Goal: Complete application form

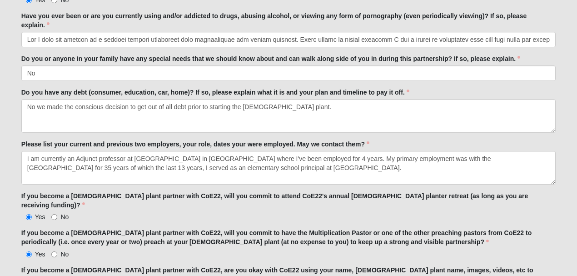
scroll to position [2036, 0]
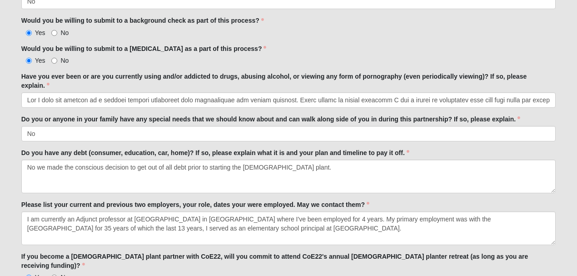
click at [416, 44] on div "Would you be willing to submit to a [MEDICAL_DATA] as a part of this process? Y…" at bounding box center [288, 54] width 534 height 21
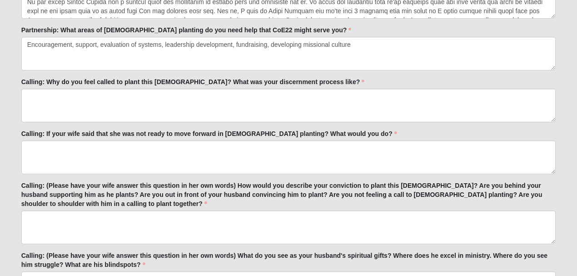
scroll to position [1218, 0]
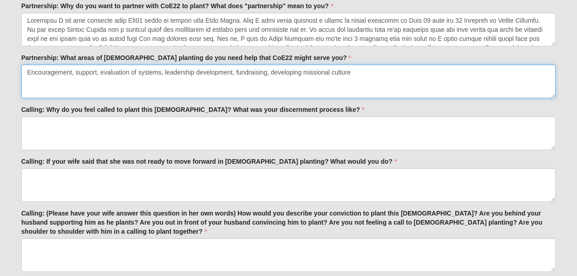
click at [293, 90] on textarea "Encouragement, support, evaluation of systems, leadership development, fundrais…" at bounding box center [288, 81] width 534 height 34
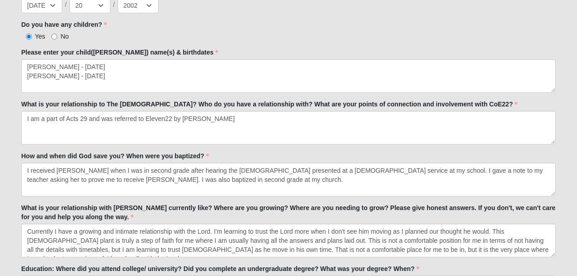
scroll to position [492, 0]
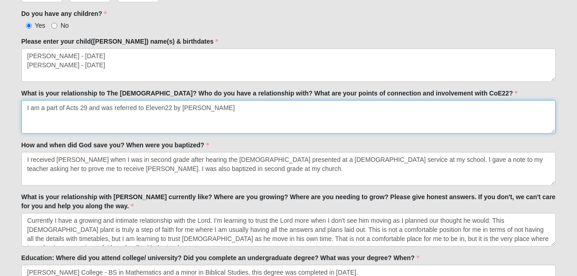
click at [104, 105] on textarea "I am a part of Acts 29 and was referred to Eleven22 by [PERSON_NAME]" at bounding box center [288, 117] width 534 height 34
click at [108, 106] on textarea "I am a part of Acts 29 and was referred to Eleven22 by [PERSON_NAME]" at bounding box center [288, 117] width 534 height 34
click at [218, 106] on textarea "I am a part of Acts 29 and was referred to Eleven22 by [PERSON_NAME]" at bounding box center [288, 117] width 534 height 34
drag, startPoint x: 25, startPoint y: 106, endPoint x: 216, endPoint y: 109, distance: 190.3
click at [216, 109] on textarea "I am a part of Acts 29 and was referred to Eleven22 by [PERSON_NAME]" at bounding box center [288, 117] width 534 height 34
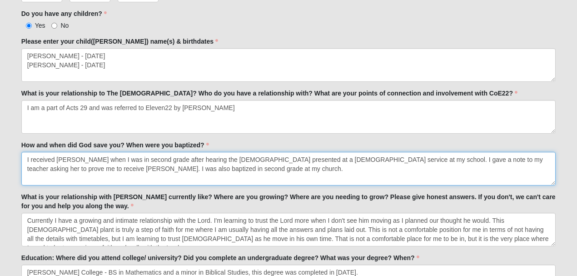
drag, startPoint x: 26, startPoint y: 161, endPoint x: 207, endPoint y: 173, distance: 181.1
click at [207, 173] on textarea "I received [PERSON_NAME] when I was in second grade after hearing the [DEMOGRAP…" at bounding box center [288, 169] width 534 height 34
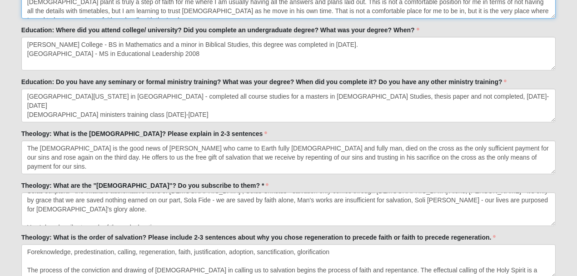
scroll to position [869, 0]
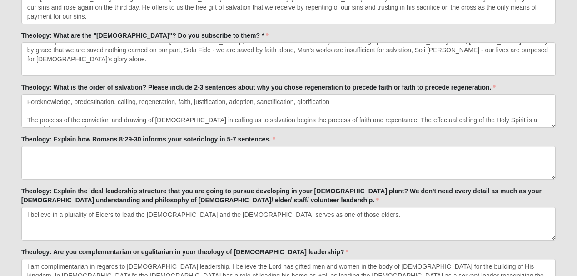
drag, startPoint x: 25, startPoint y: 219, endPoint x: 570, endPoint y: 42, distance: 572.9
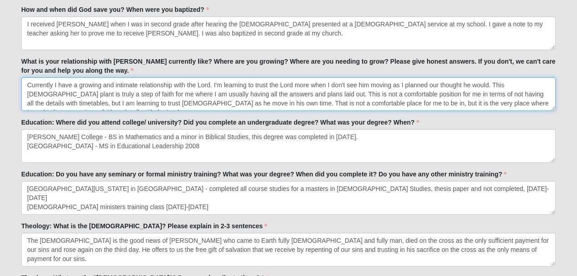
scroll to position [627, 0]
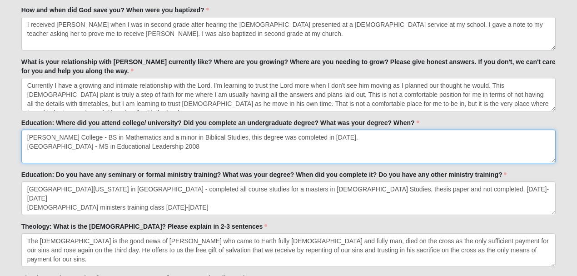
drag, startPoint x: 28, startPoint y: 135, endPoint x: 224, endPoint y: 143, distance: 196.8
click at [224, 143] on textarea "[PERSON_NAME] College - BS in Mathematics and a minor in Biblical Studies, this…" at bounding box center [288, 146] width 534 height 34
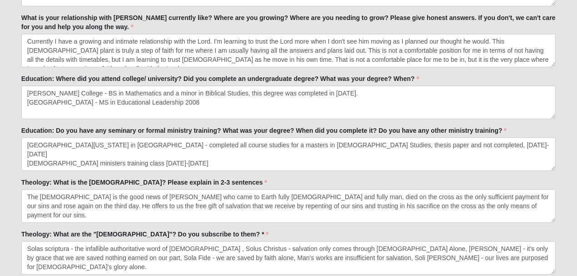
scroll to position [687, 0]
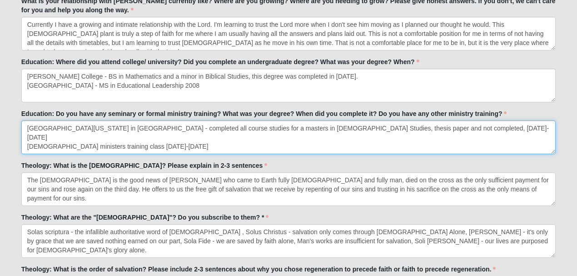
drag, startPoint x: 210, startPoint y: 134, endPoint x: 28, endPoint y: 128, distance: 181.8
click at [28, 128] on textarea "[GEOGRAPHIC_DATA][US_STATE] in [GEOGRAPHIC_DATA] - completed all course studies…" at bounding box center [288, 137] width 534 height 34
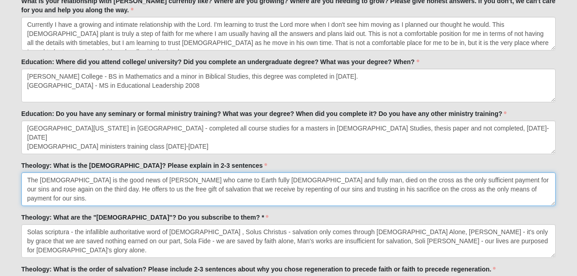
click at [507, 193] on textarea "The [DEMOGRAPHIC_DATA] is the good news of [PERSON_NAME] who came to Earth full…" at bounding box center [288, 189] width 534 height 34
drag, startPoint x: 503, startPoint y: 190, endPoint x: 25, endPoint y: 180, distance: 478.7
click at [25, 180] on textarea "The [DEMOGRAPHIC_DATA] is the good news of [PERSON_NAME] who came to Earth full…" at bounding box center [288, 189] width 534 height 34
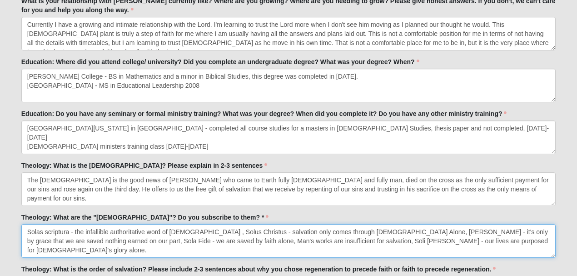
scroll to position [9, 0]
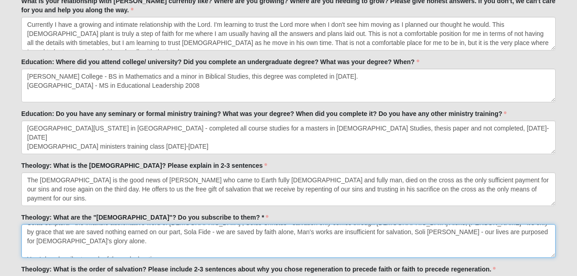
drag, startPoint x: 27, startPoint y: 228, endPoint x: 194, endPoint y: 250, distance: 168.6
click at [193, 251] on textarea "Solas scriptura - the infallible authoritative word of [DEMOGRAPHIC_DATA] , Sol…" at bounding box center [288, 241] width 534 height 34
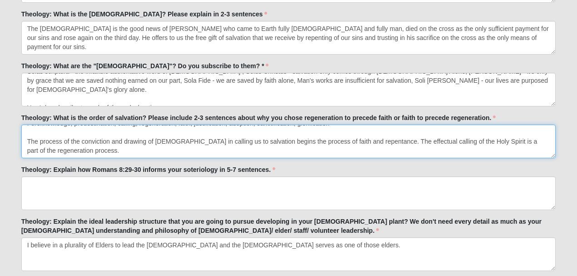
drag, startPoint x: 26, startPoint y: 131, endPoint x: 417, endPoint y: 153, distance: 391.6
click at [417, 153] on textarea "Foreknowledge, predestination, calling, regeneration, faith, justification, ado…" at bounding box center [288, 141] width 534 height 34
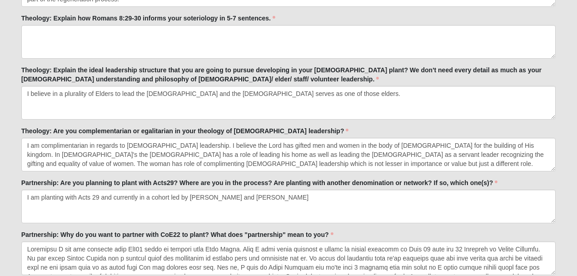
scroll to position [1020, 0]
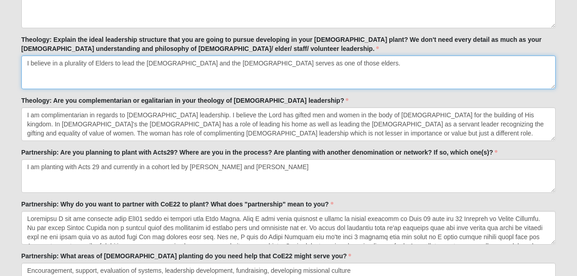
drag, startPoint x: 25, startPoint y: 59, endPoint x: 298, endPoint y: 69, distance: 272.6
click at [298, 69] on textarea "I believe in a plurality of Elders to lead the [DEMOGRAPHIC_DATA] and the [DEMO…" at bounding box center [288, 72] width 534 height 34
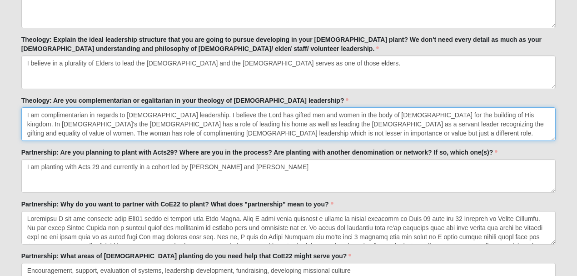
drag, startPoint x: 26, startPoint y: 113, endPoint x: 223, endPoint y: 145, distance: 200.1
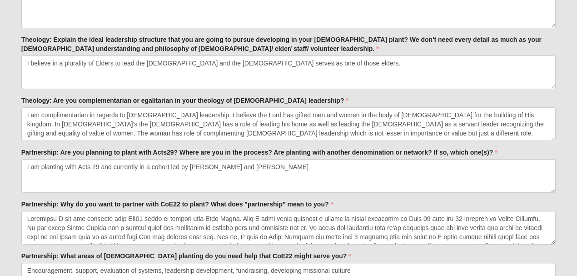
scroll to position [1051, 0]
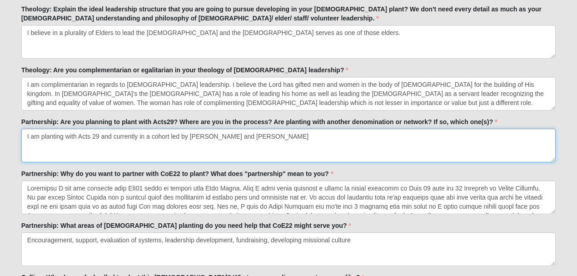
drag, startPoint x: 285, startPoint y: 133, endPoint x: 20, endPoint y: 135, distance: 265.6
click at [20, 135] on div "Person 33.333333333333333333333333330% Complete Family Member to Register First…" at bounding box center [289, 256] width 548 height 2518
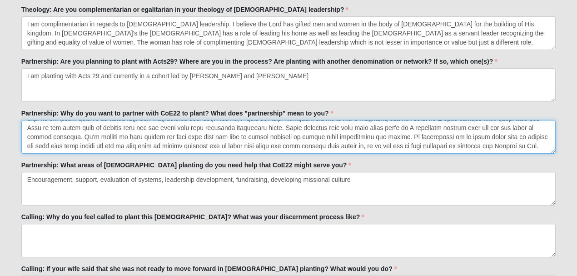
scroll to position [36, 0]
drag, startPoint x: 25, startPoint y: 124, endPoint x: 77, endPoint y: 153, distance: 59.4
click at [77, 153] on div "Family Member to Register First Name [PERSON_NAME] First Name is required. Last…" at bounding box center [288, 209] width 534 height 2429
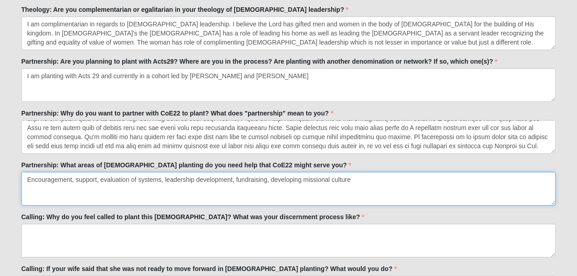
click at [251, 184] on textarea "Encouragement, support, evaluation of systems, leadership development, fundrais…" at bounding box center [288, 189] width 534 height 34
drag, startPoint x: 351, startPoint y: 173, endPoint x: 25, endPoint y: 180, distance: 326.1
click at [25, 180] on textarea "Encouragement, support, evaluation of systems, leadership development, fundrais…" at bounding box center [288, 189] width 534 height 34
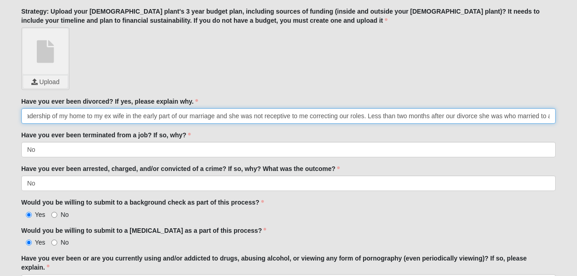
scroll to position [0, 959]
drag, startPoint x: 26, startPoint y: 109, endPoint x: 560, endPoint y: 114, distance: 533.6
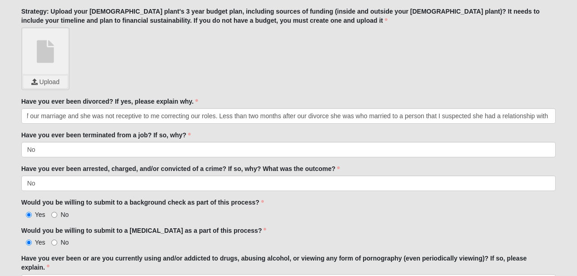
scroll to position [0, 0]
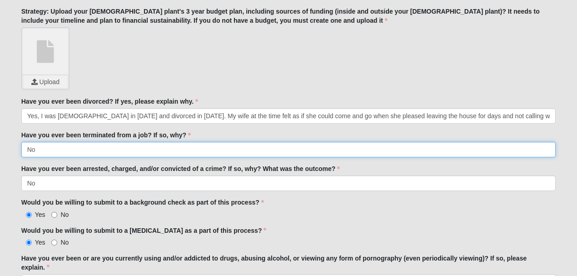
click at [72, 142] on input "No" at bounding box center [288, 149] width 534 height 15
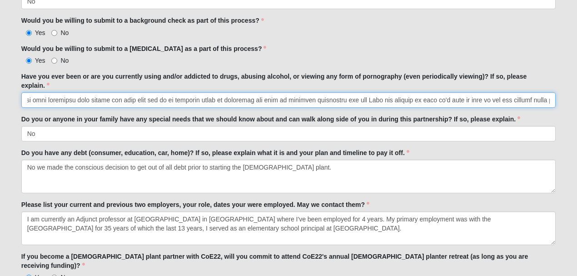
scroll to position [0, 2457]
drag, startPoint x: 27, startPoint y: 93, endPoint x: 579, endPoint y: 105, distance: 551.8
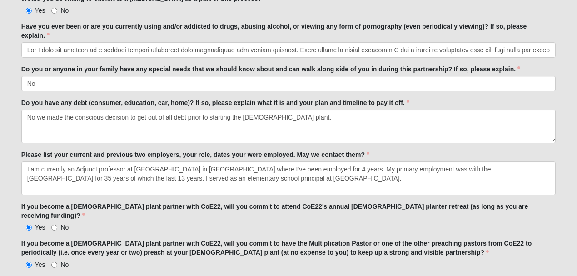
scroll to position [2096, 0]
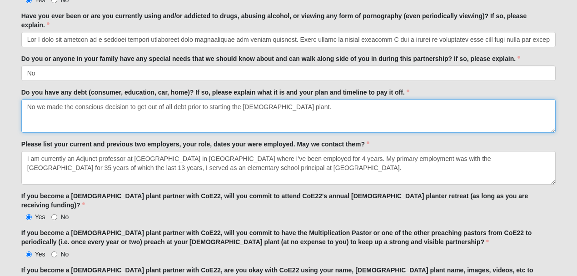
drag, startPoint x: 27, startPoint y: 100, endPoint x: 284, endPoint y: 100, distance: 257.0
click at [284, 100] on textarea "No we made the conscious decision to get out of all debt prior to starting the …" at bounding box center [288, 116] width 534 height 34
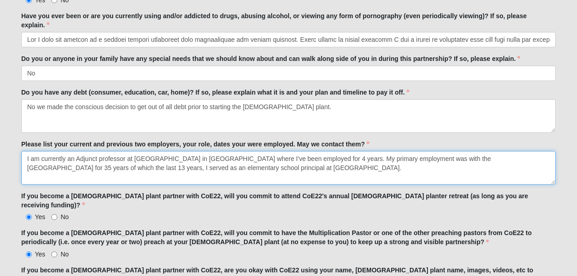
drag, startPoint x: 25, startPoint y: 149, endPoint x: 420, endPoint y: 161, distance: 394.3
click at [420, 161] on textarea "I am currently an Adjunct professor at [GEOGRAPHIC_DATA] in [GEOGRAPHIC_DATA] w…" at bounding box center [288, 168] width 534 height 34
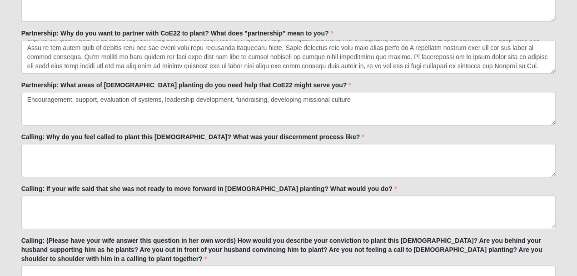
scroll to position [1181, 0]
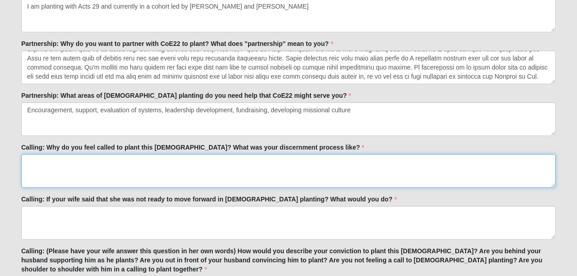
click at [69, 163] on textarea "Calling: Why do you feel called to plant this [DEMOGRAPHIC_DATA]? What was your…" at bounding box center [288, 171] width 534 height 34
click at [99, 160] on textarea "Calling: Why do you feel called to plant this [DEMOGRAPHIC_DATA]? What was your…" at bounding box center [288, 171] width 534 height 34
drag, startPoint x: 442, startPoint y: 168, endPoint x: 466, endPoint y: 164, distance: 24.3
click at [466, 164] on textarea "Calling: Why do you feel called to plant this [DEMOGRAPHIC_DATA]? What was your…" at bounding box center [288, 171] width 534 height 34
click at [492, 166] on textarea "Calling: Why do you feel called to plant this [DEMOGRAPHIC_DATA]? What was your…" at bounding box center [288, 171] width 534 height 34
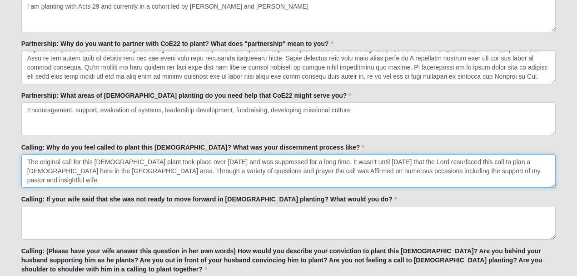
drag, startPoint x: 169, startPoint y: 168, endPoint x: 163, endPoint y: 171, distance: 6.3
click at [165, 170] on textarea "The original call for this [DEMOGRAPHIC_DATA] plant took place over [DATE] and …" at bounding box center [288, 171] width 534 height 34
click at [169, 166] on textarea "The original call for this [DEMOGRAPHIC_DATA] plant took place over [DATE] and …" at bounding box center [288, 171] width 534 height 34
click at [83, 166] on textarea "The original call for this [DEMOGRAPHIC_DATA] plant took place over [DATE] and …" at bounding box center [288, 171] width 534 height 34
click at [86, 164] on textarea "The original call for this [DEMOGRAPHIC_DATA] plant took place over [DATE] and …" at bounding box center [288, 171] width 534 height 34
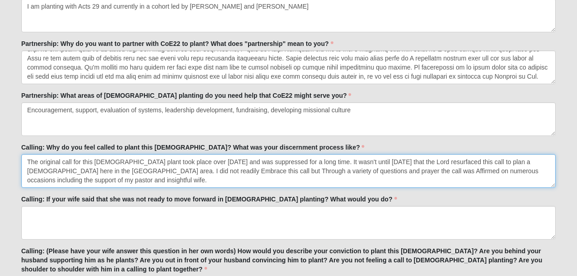
click at [100, 178] on textarea "The original call for this [DEMOGRAPHIC_DATA] plant took place over [DATE] and …" at bounding box center [288, 171] width 534 height 34
click at [133, 167] on textarea "The original call for this [DEMOGRAPHIC_DATA] plant took place over [DATE] and …" at bounding box center [288, 171] width 534 height 34
click at [193, 167] on textarea "The original call for this [DEMOGRAPHIC_DATA] plant took place over [DATE] and …" at bounding box center [288, 171] width 534 height 34
click at [269, 167] on textarea "The original call for this [DEMOGRAPHIC_DATA] plant took place over [DATE] and …" at bounding box center [288, 171] width 534 height 34
click at [274, 167] on textarea "The original call for this [DEMOGRAPHIC_DATA] plant took place over [DATE] and …" at bounding box center [288, 171] width 534 height 34
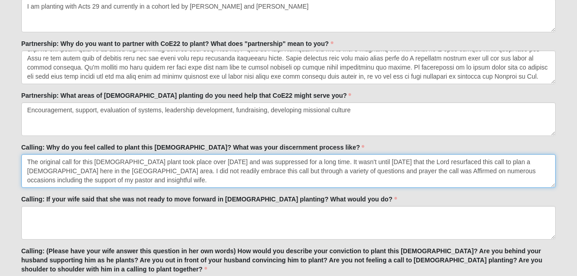
drag, startPoint x: 274, startPoint y: 168, endPoint x: 213, endPoint y: 168, distance: 61.8
click at [213, 168] on textarea "The original call for this [DEMOGRAPHIC_DATA] plant took place over [DATE] and …" at bounding box center [288, 171] width 534 height 34
click at [225, 164] on textarea "The original call for this [DEMOGRAPHIC_DATA] plant took place over [DATE] and …" at bounding box center [288, 171] width 534 height 34
click at [226, 166] on textarea "The original call for this [DEMOGRAPHIC_DATA] plant took place over [DATE] and …" at bounding box center [288, 171] width 534 height 34
click at [232, 166] on textarea "The original call for this [DEMOGRAPHIC_DATA] plant took place over [DATE] and …" at bounding box center [288, 171] width 534 height 34
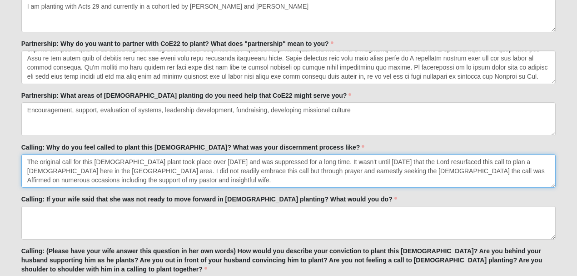
click at [356, 167] on textarea "The original call for this [DEMOGRAPHIC_DATA] plant took place over [DATE] and …" at bounding box center [288, 171] width 534 height 34
click at [109, 178] on textarea "The original call for this [DEMOGRAPHIC_DATA] plant took place over [DATE] and …" at bounding box center [288, 171] width 534 height 34
drag, startPoint x: 141, startPoint y: 173, endPoint x: 81, endPoint y: 178, distance: 60.6
click at [81, 178] on textarea "The original call for this [DEMOGRAPHIC_DATA] plant took place over [DATE] and …" at bounding box center [288, 171] width 534 height 34
type textarea "The original call for this [DEMOGRAPHIC_DATA] plant took place over [DATE] and …"
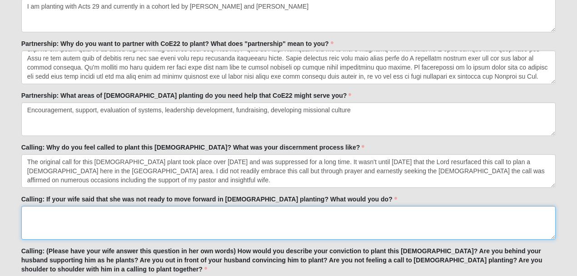
click at [113, 220] on textarea "Calling: If your wife said that she was not ready to move forward in [DEMOGRAPH…" at bounding box center [288, 223] width 534 height 34
drag, startPoint x: 239, startPoint y: 209, endPoint x: 231, endPoint y: 210, distance: 8.3
click at [231, 210] on textarea "Calling: If your wife said that she was not ready to move forward in [DEMOGRAPH…" at bounding box center [288, 223] width 534 height 34
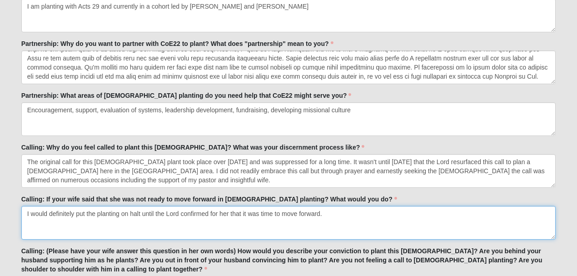
click at [329, 213] on textarea "I would definitely put the planting on halt until the Lord confirmed for her th…" at bounding box center [288, 223] width 534 height 34
click at [403, 209] on textarea "I would definitely put the planting on halt until the Lord confirmed for her th…" at bounding box center [288, 223] width 534 height 34
click at [494, 207] on textarea "I would definitely put the planting on halt until the Lord confirmed for her th…" at bounding box center [288, 223] width 534 height 34
drag, startPoint x: 441, startPoint y: 217, endPoint x: 457, endPoint y: 218, distance: 15.9
click at [457, 218] on textarea "I would definitely put the planting on halt until the Lord confirmed for her th…" at bounding box center [288, 223] width 534 height 34
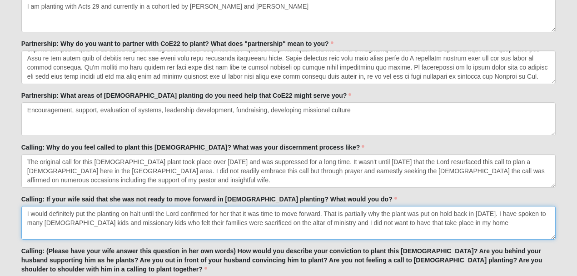
click at [549, 209] on textarea "I would definitely put the planting on halt until the Lord confirmed for her th…" at bounding box center [288, 223] width 534 height 34
click at [484, 212] on textarea "I would definitely put the planting on halt until the Lord confirmed for her th…" at bounding box center [288, 223] width 534 height 34
click at [479, 217] on textarea "I would definitely put the planting on halt until the Lord confirmed for her th…" at bounding box center [288, 223] width 534 height 34
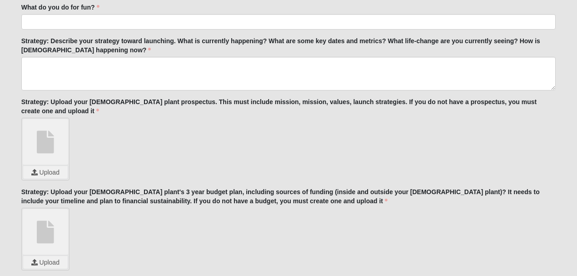
scroll to position [1642, 0]
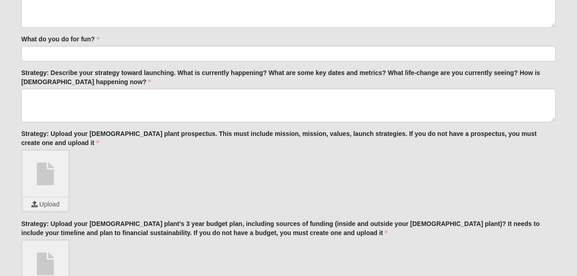
type textarea "I would definitely put the planting on halt until the Lord confirmed for her th…"
click at [53, 198] on input "file" at bounding box center [45, 204] width 44 height 13
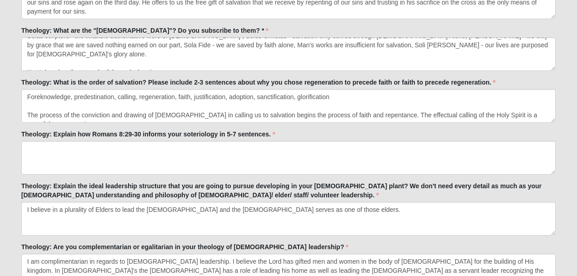
scroll to position [885, 0]
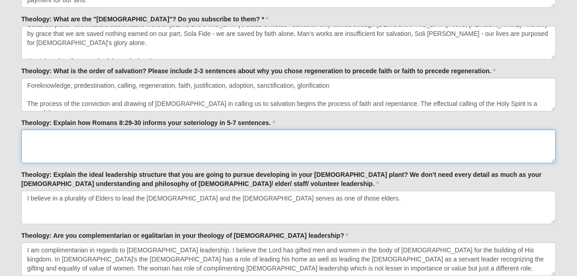
click at [54, 138] on textarea "Theology: Explain how Romans 8:29-30 informs your soteriology in 5-7 sentences." at bounding box center [288, 146] width 534 height 34
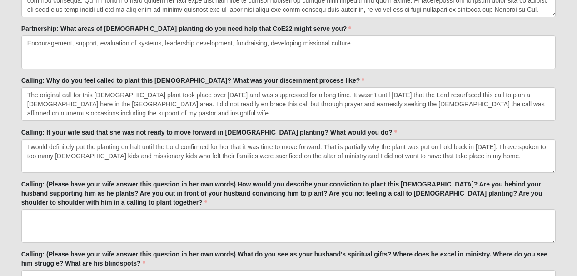
scroll to position [1249, 0]
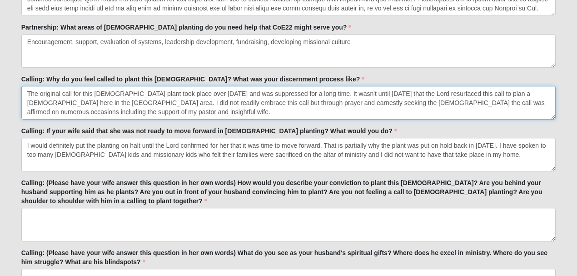
drag, startPoint x: 27, startPoint y: 90, endPoint x: 88, endPoint y: 114, distance: 65.3
click at [88, 114] on textarea "The original call for this [DEMOGRAPHIC_DATA] plant took place over [DATE] and …" at bounding box center [288, 103] width 534 height 34
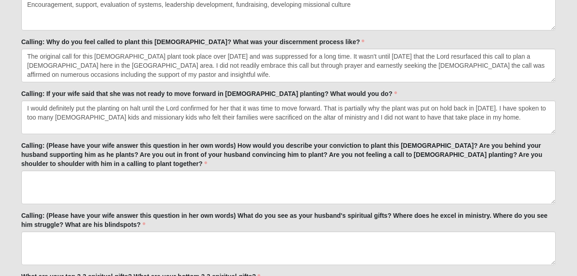
scroll to position [1279, 0]
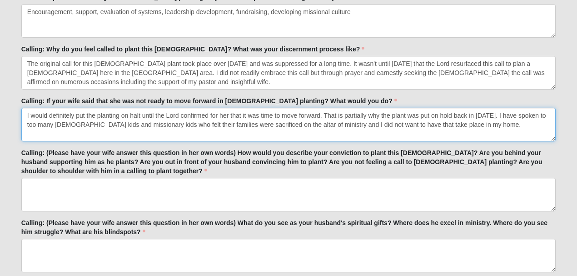
drag, startPoint x: 26, startPoint y: 112, endPoint x: 473, endPoint y: 121, distance: 446.4
click at [473, 121] on textarea "I would definitely put the planting on halt until the Lord confirmed for her th…" at bounding box center [288, 125] width 534 height 34
click at [483, 124] on textarea "I would definitely put the planting on halt until the Lord confirmed for her th…" at bounding box center [288, 125] width 534 height 34
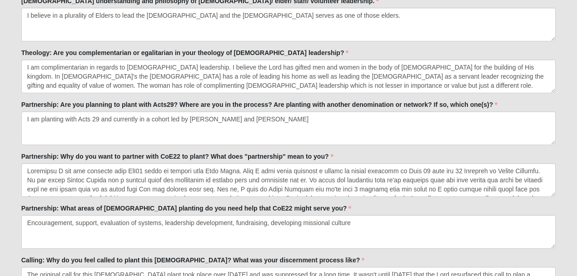
scroll to position [1067, 0]
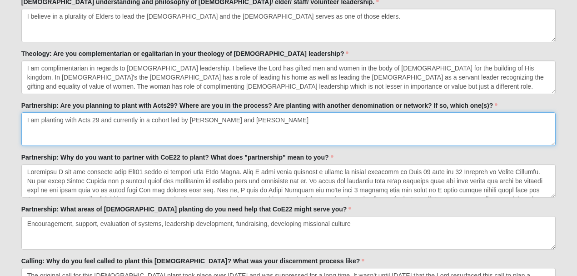
click at [289, 117] on textarea "I am planting with Acts 29 and currently in a cohort led by [PERSON_NAME] and […" at bounding box center [288, 129] width 534 height 34
type textarea "I am planting with Acts 29 and currently in a cohort led by [PERSON_NAME] and […"
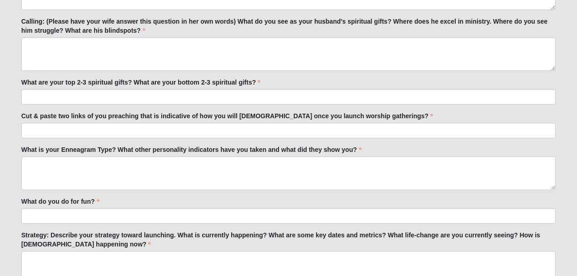
scroll to position [1491, 0]
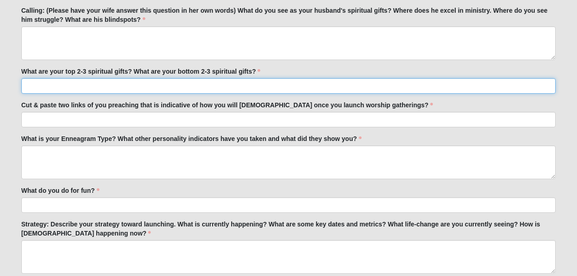
click at [84, 82] on input "What are your top 2-3 spiritual gifts? What are your bottom 2-3 spiritual gifts?" at bounding box center [288, 85] width 534 height 15
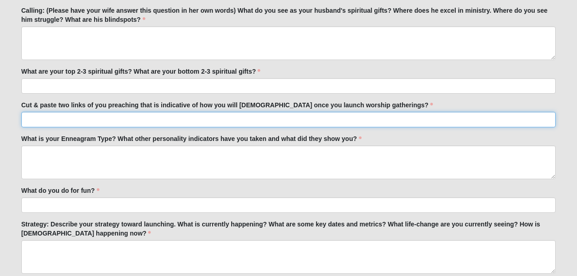
click at [99, 112] on input "Cut & paste two links of you preaching that is indicative of how you will [DEMO…" at bounding box center [288, 119] width 534 height 15
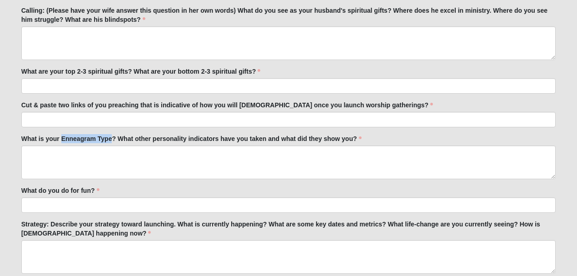
drag, startPoint x: 61, startPoint y: 131, endPoint x: 111, endPoint y: 133, distance: 50.4
click at [111, 134] on label "What is your Enneagram Type? What other personality indicators have you taken a…" at bounding box center [191, 138] width 340 height 9
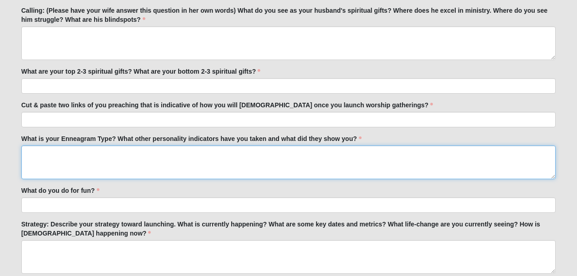
click at [130, 147] on textarea "What is your Enneagram Type? What other personality indicators have you taken a…" at bounding box center [288, 162] width 534 height 34
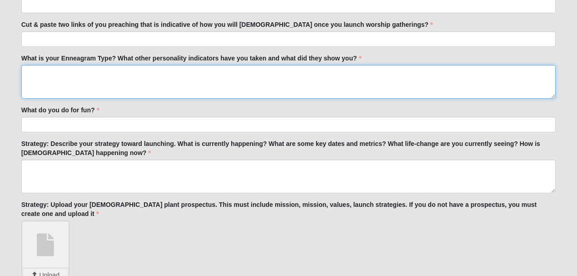
scroll to position [1582, 0]
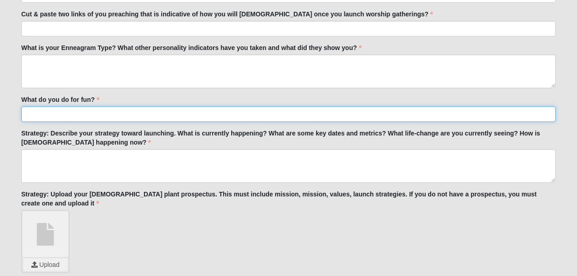
click at [79, 109] on input "What do you do for fun?" at bounding box center [288, 113] width 534 height 15
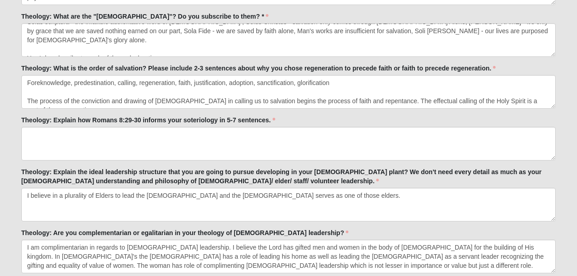
scroll to position [885, 0]
